Goal: Find specific page/section: Find specific page/section

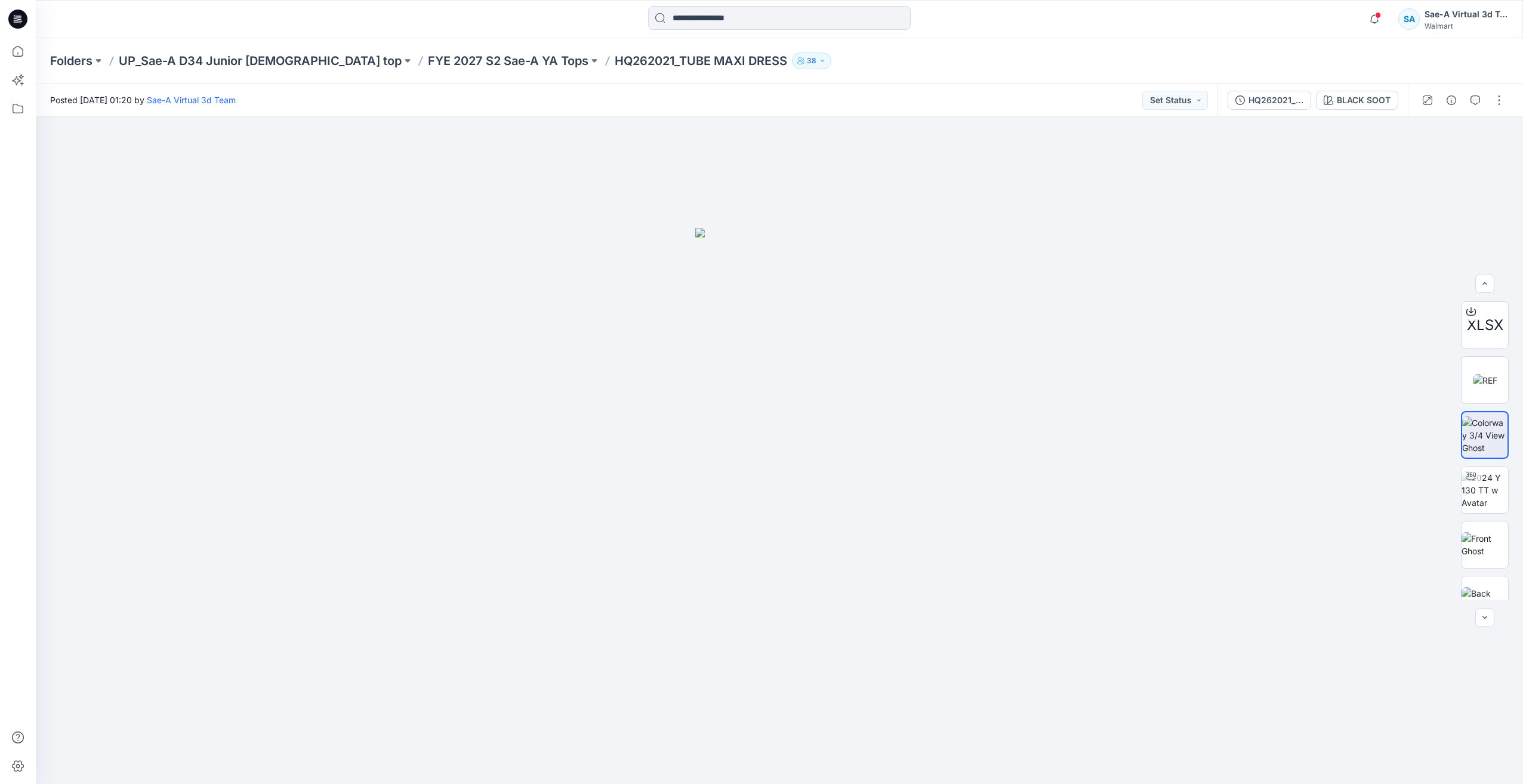
scroll to position [74, 0]
click at [461, 61] on p "FYE 2027 S2 Sae-A YA Tops" at bounding box center [508, 61] width 160 height 17
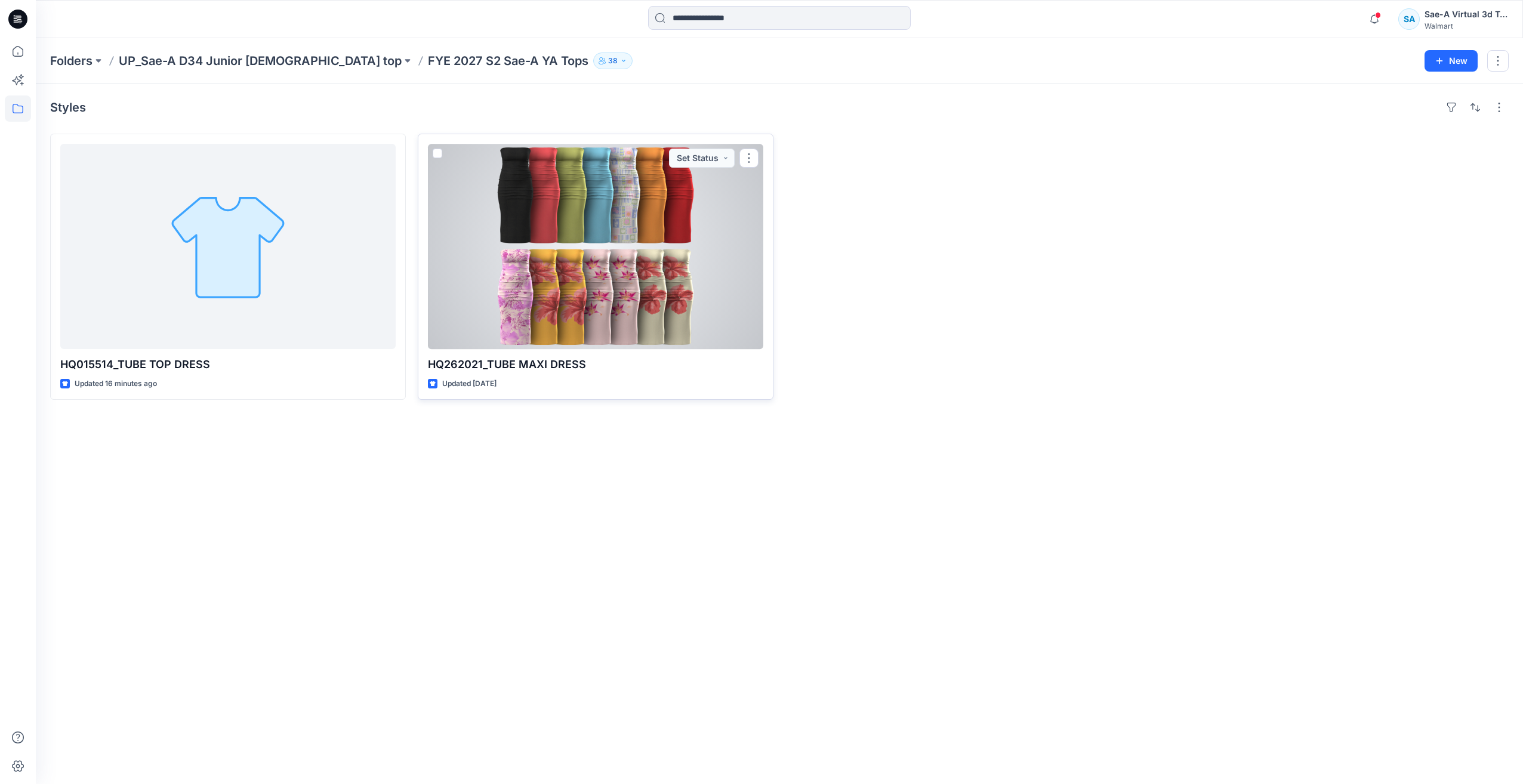
click at [646, 278] on div at bounding box center [595, 247] width 335 height 205
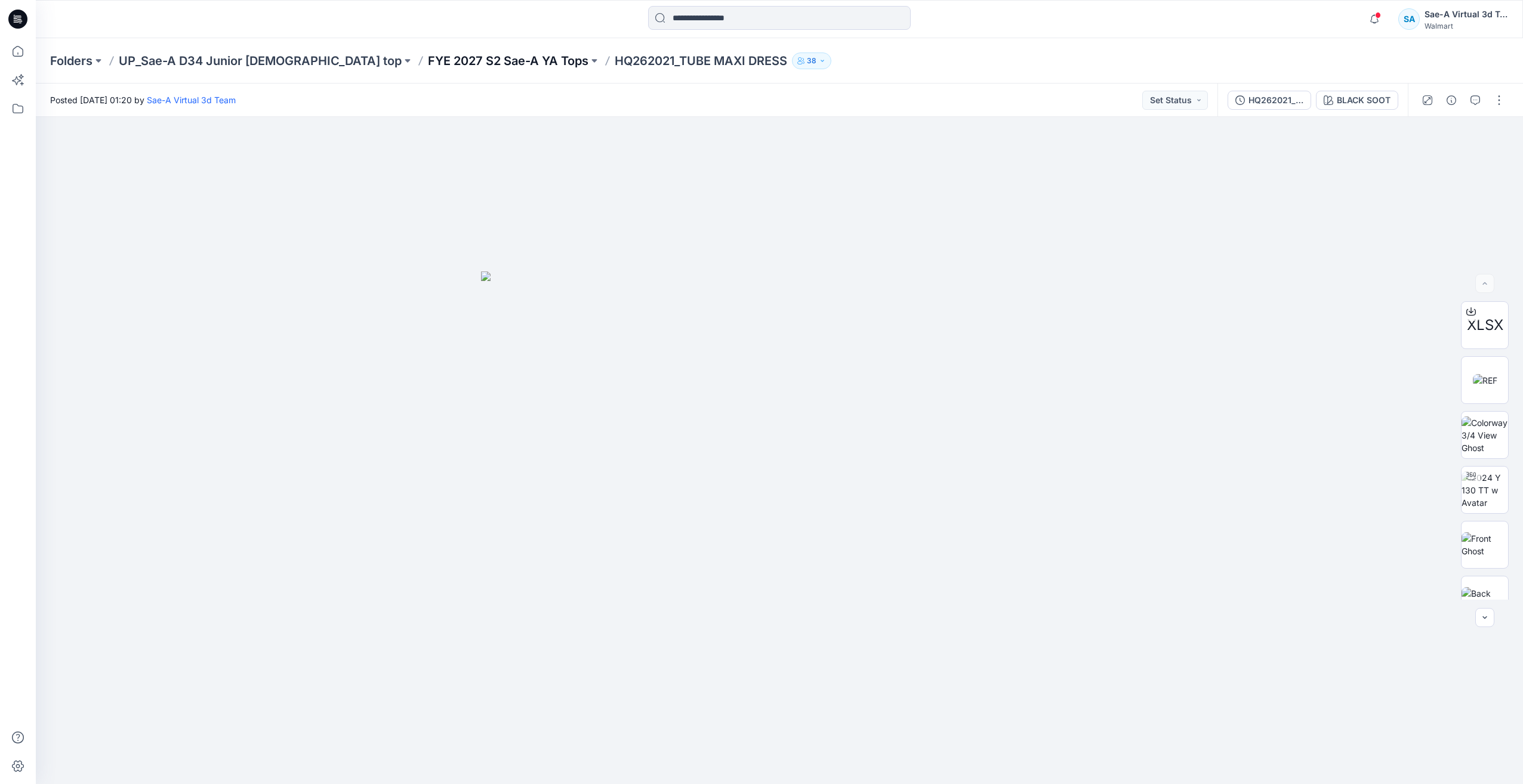
click at [470, 60] on p "FYE 2027 S2 Sae-A YA Tops" at bounding box center [508, 61] width 160 height 17
